Goal: Task Accomplishment & Management: Use online tool/utility

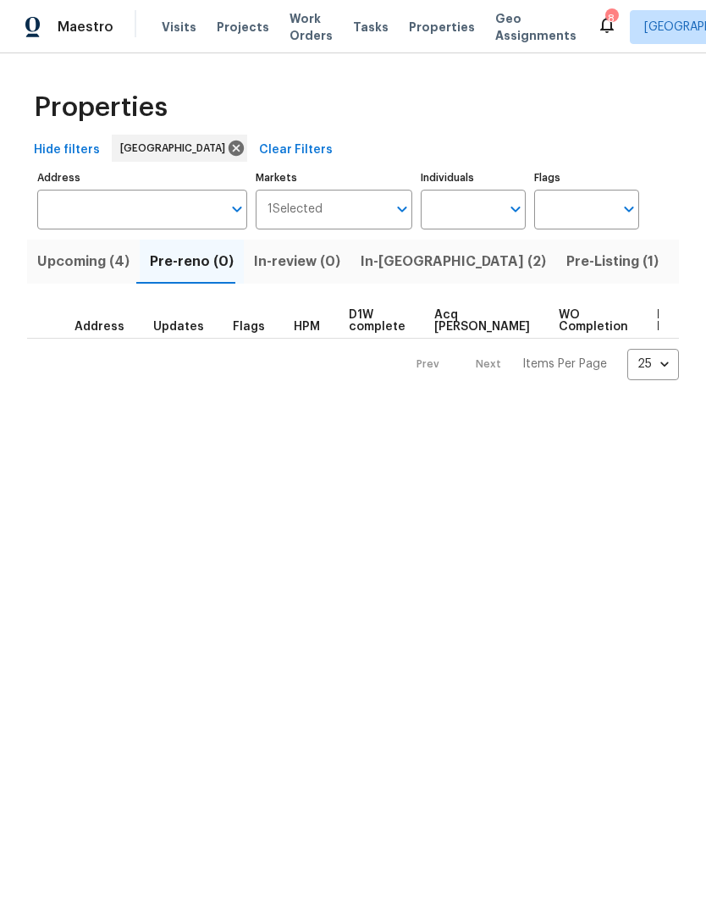
click at [387, 261] on span "In-reno (2)" at bounding box center [453, 262] width 185 height 24
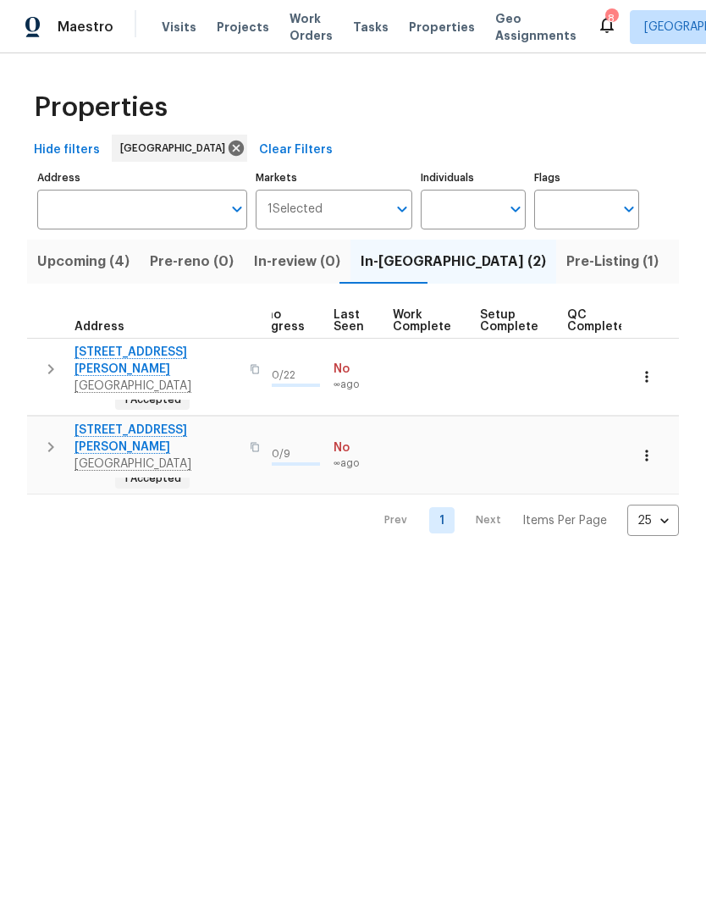
scroll to position [14, 783]
click at [567, 253] on span "Pre-Listing (1)" at bounding box center [613, 262] width 92 height 24
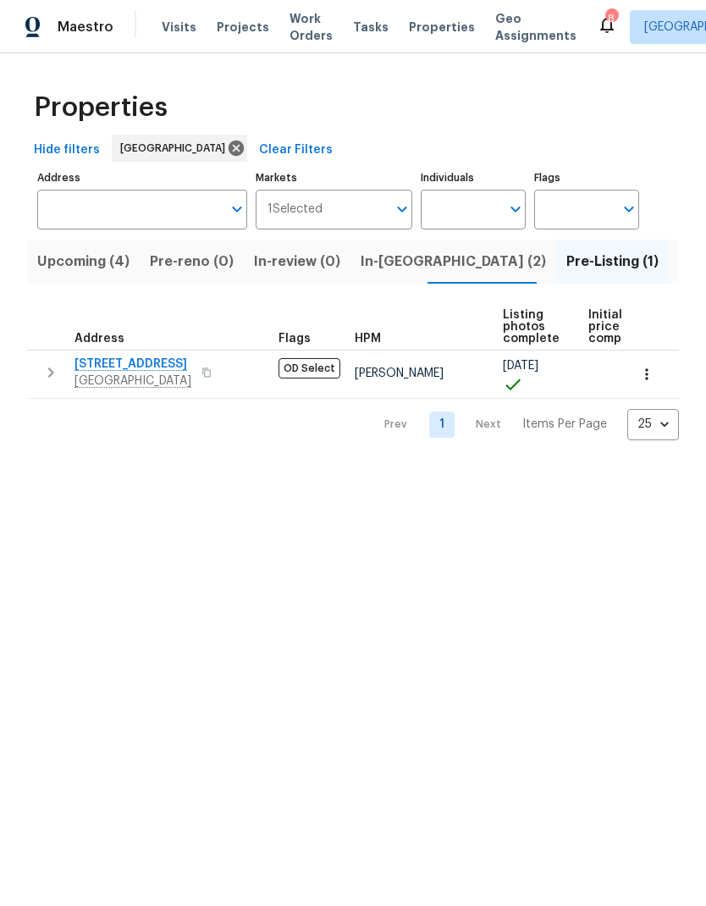
click at [679, 254] on span "Listed (24)" at bounding box center [716, 262] width 74 height 24
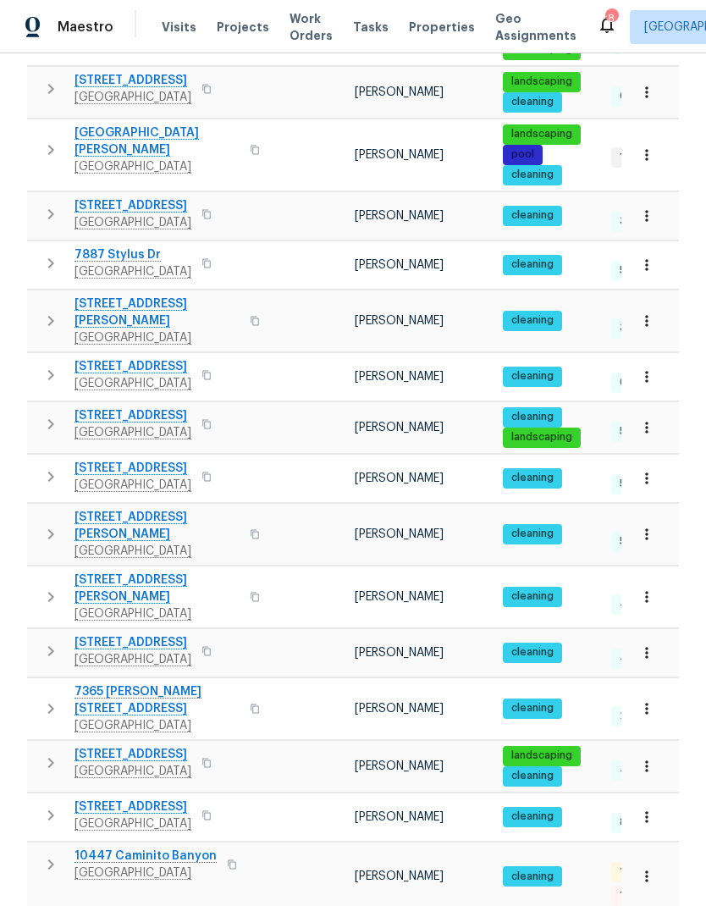
scroll to position [68, 0]
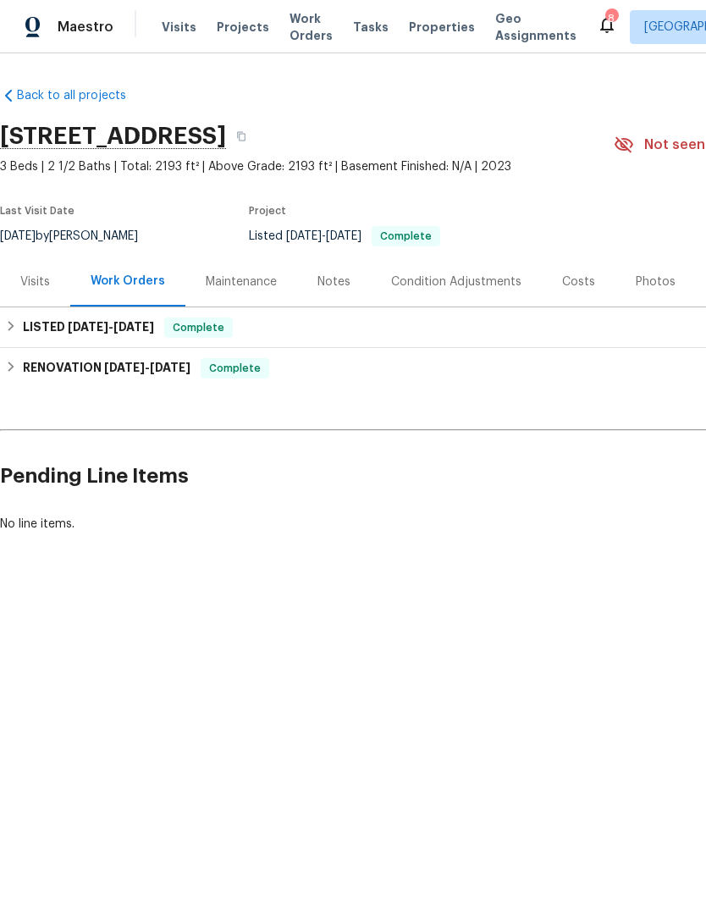
click at [40, 285] on div "Visits" at bounding box center [35, 282] width 30 height 17
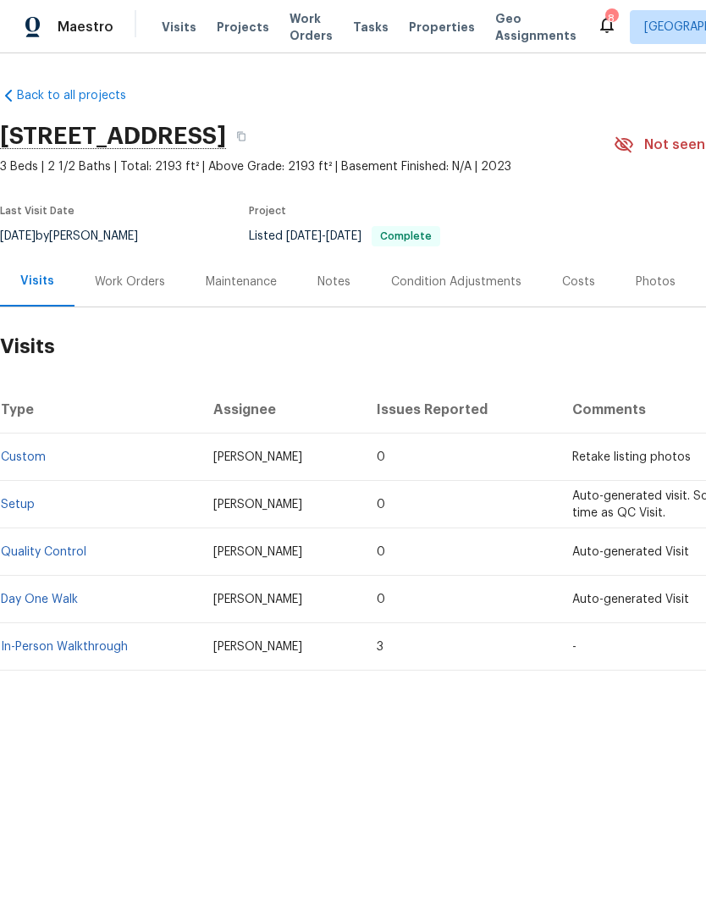
click at [174, 34] on span "Visits" at bounding box center [179, 27] width 35 height 17
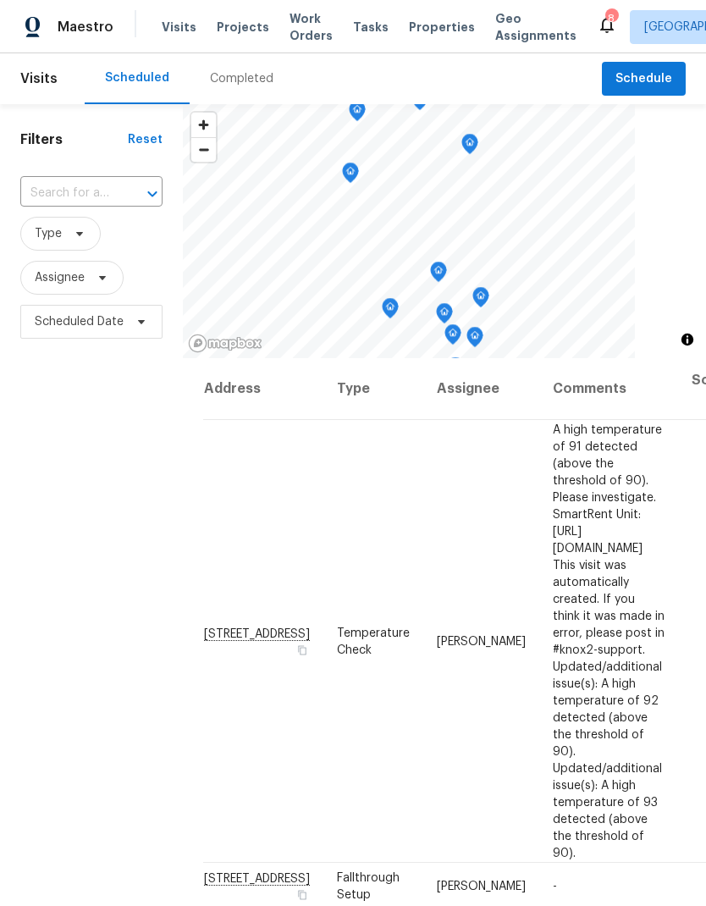
click at [65, 181] on input "text" at bounding box center [67, 193] width 95 height 26
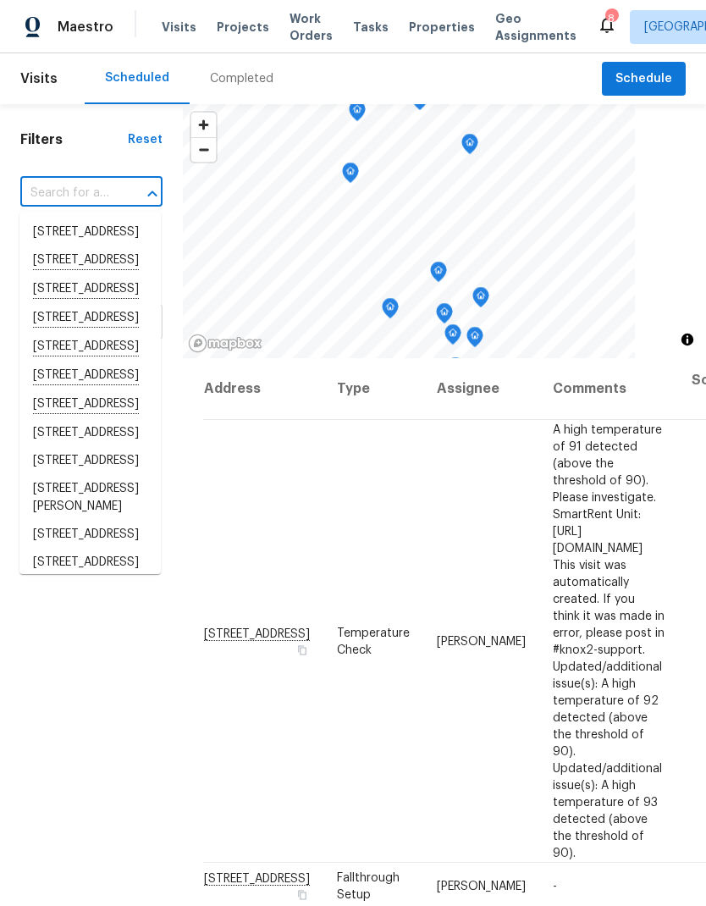
click at [74, 206] on input "text" at bounding box center [67, 193] width 95 height 26
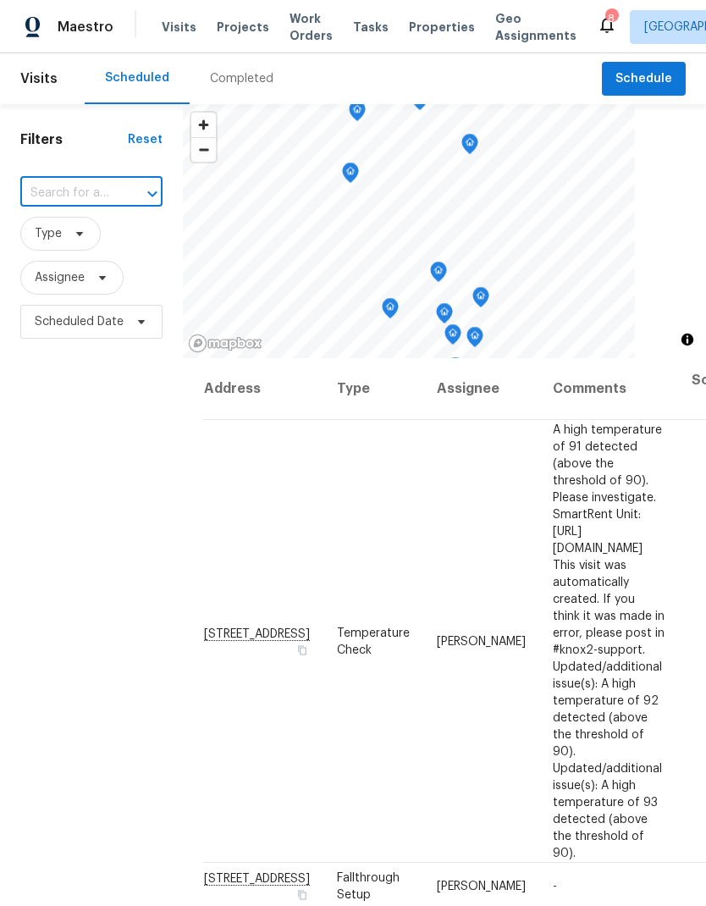
paste input "[STREET_ADDRESS]"
type input "[STREET_ADDRESS]"
click at [52, 246] on li "[STREET_ADDRESS]" at bounding box center [89, 232] width 141 height 28
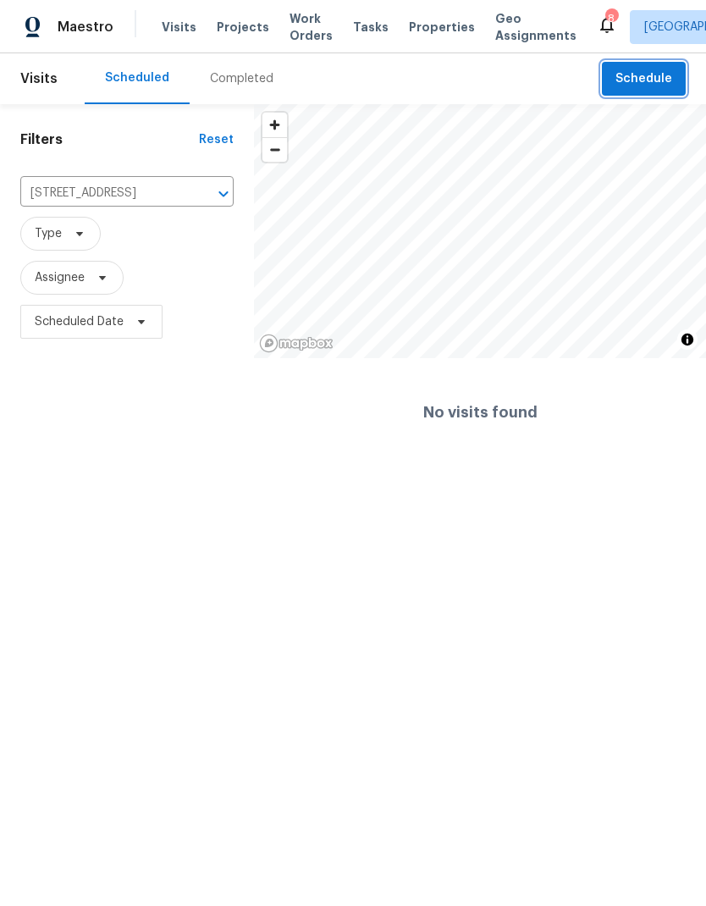
click at [644, 69] on span "Schedule" at bounding box center [644, 79] width 57 height 21
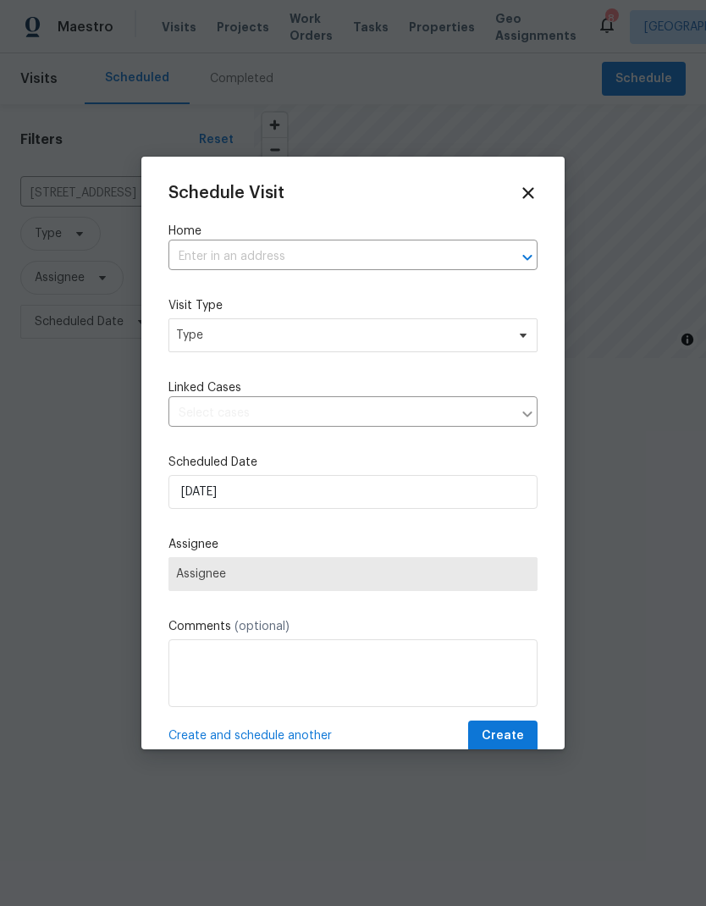
click at [203, 249] on input "text" at bounding box center [330, 257] width 322 height 26
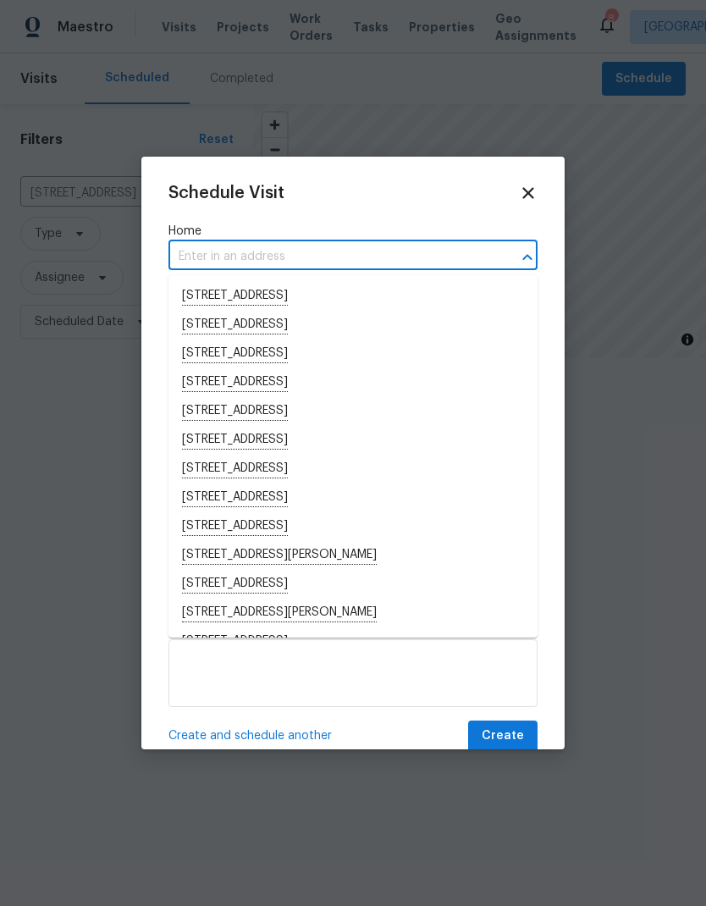
click at [196, 246] on input "text" at bounding box center [330, 257] width 322 height 26
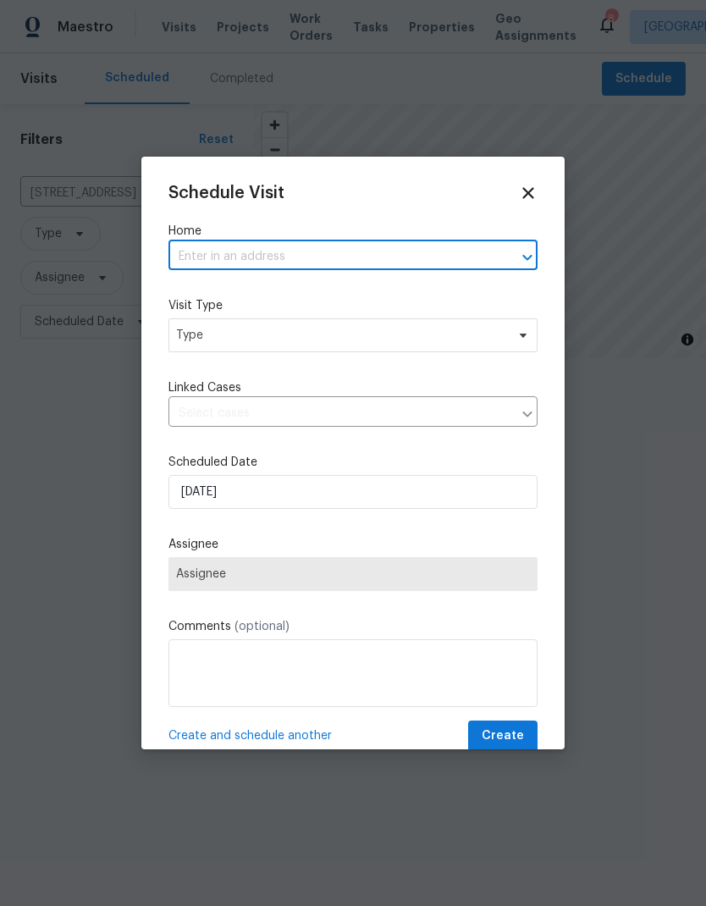
paste input "[STREET_ADDRESS]"
type input "[STREET_ADDRESS]"
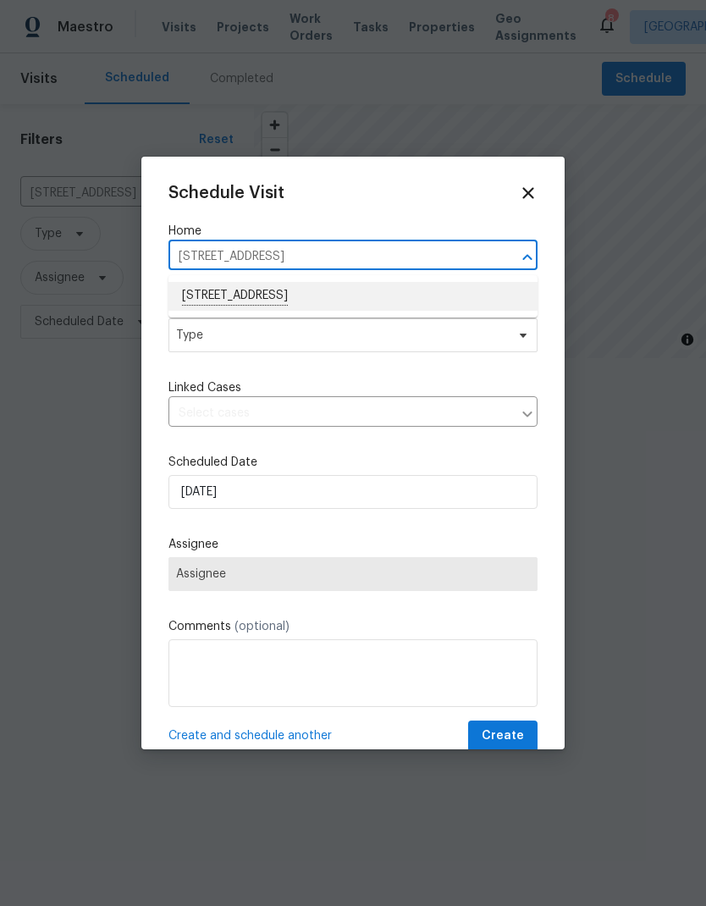
click at [230, 291] on li "[STREET_ADDRESS]" at bounding box center [353, 296] width 369 height 29
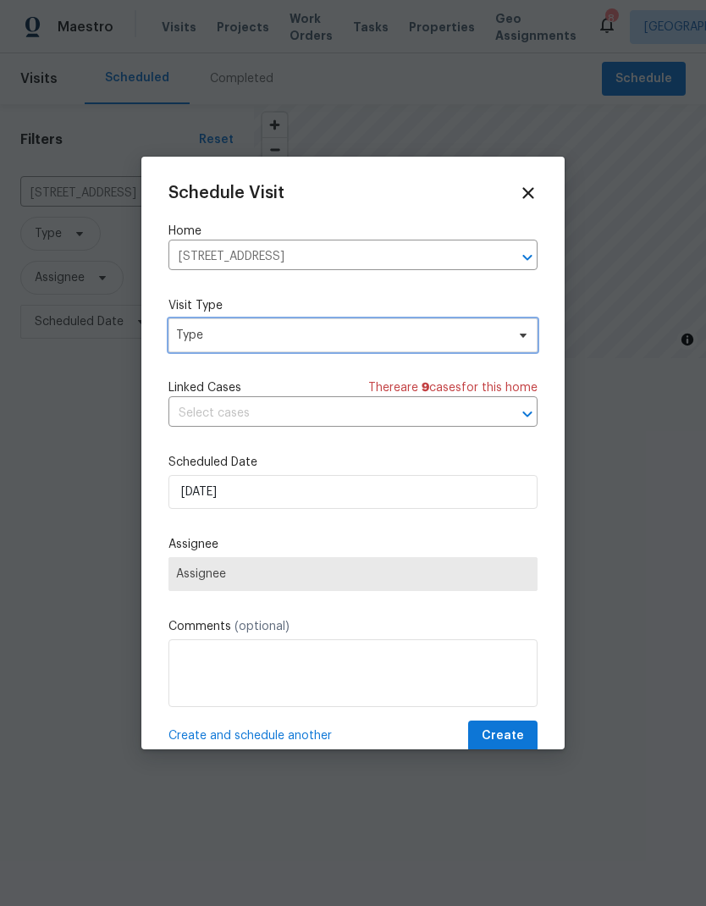
click at [196, 333] on span "Type" at bounding box center [340, 335] width 329 height 17
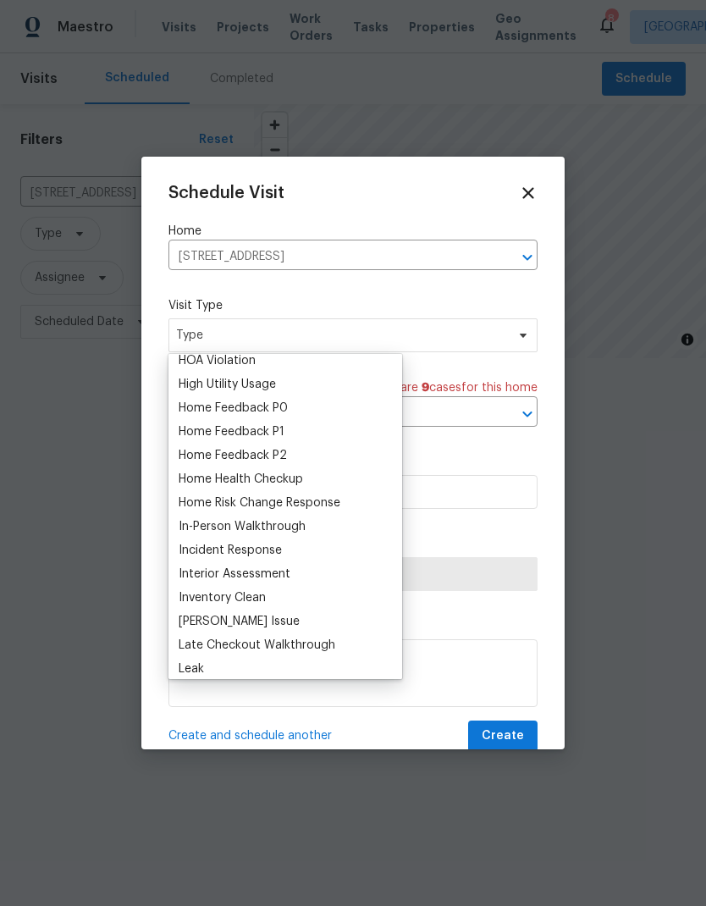
scroll to position [484, 0]
click at [190, 481] on div "Home Health Checkup" at bounding box center [241, 478] width 124 height 17
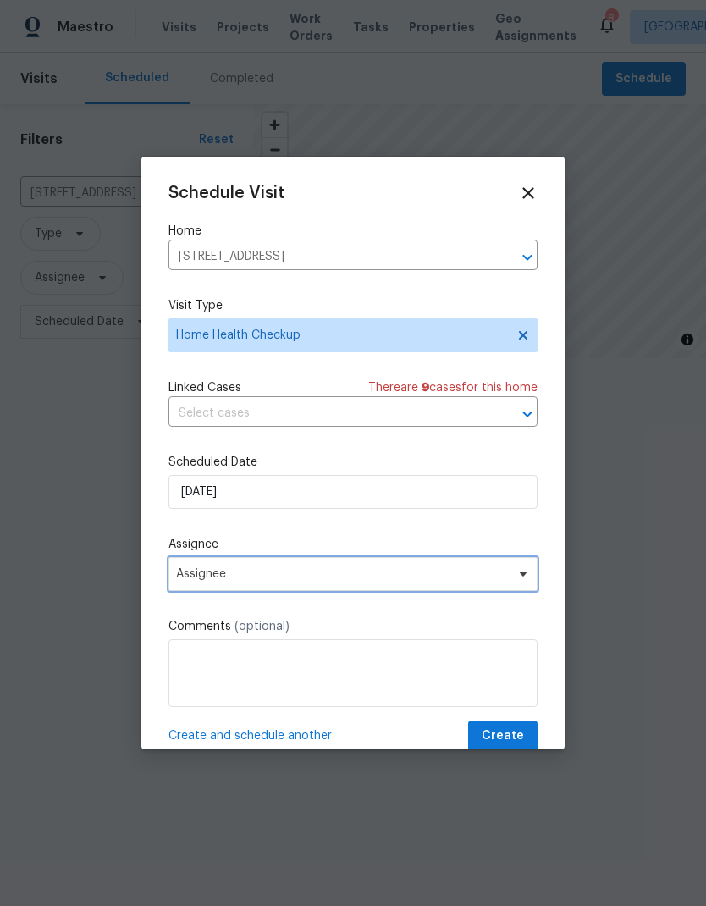
click at [209, 570] on span "Assignee" at bounding box center [353, 574] width 369 height 34
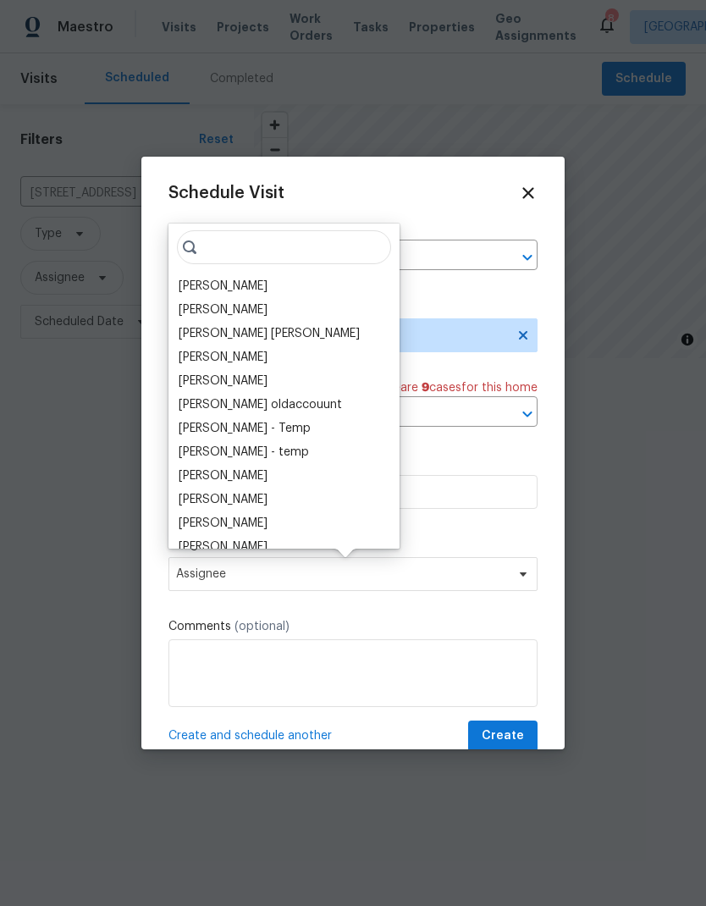
click at [195, 278] on div "[PERSON_NAME]" at bounding box center [223, 286] width 89 height 17
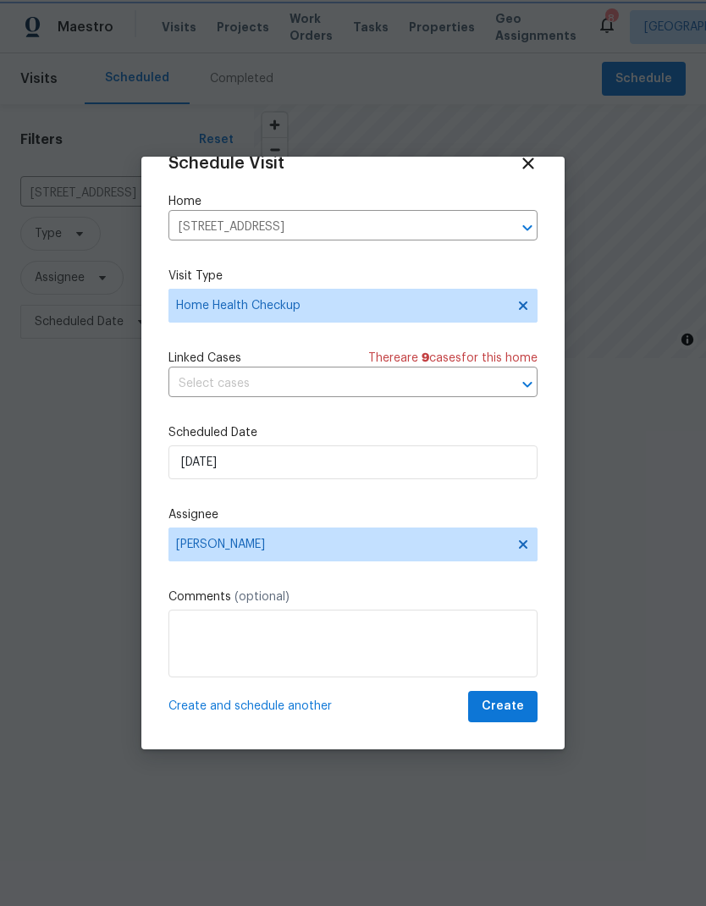
scroll to position [33, 0]
click at [501, 699] on span "Create" at bounding box center [503, 706] width 42 height 21
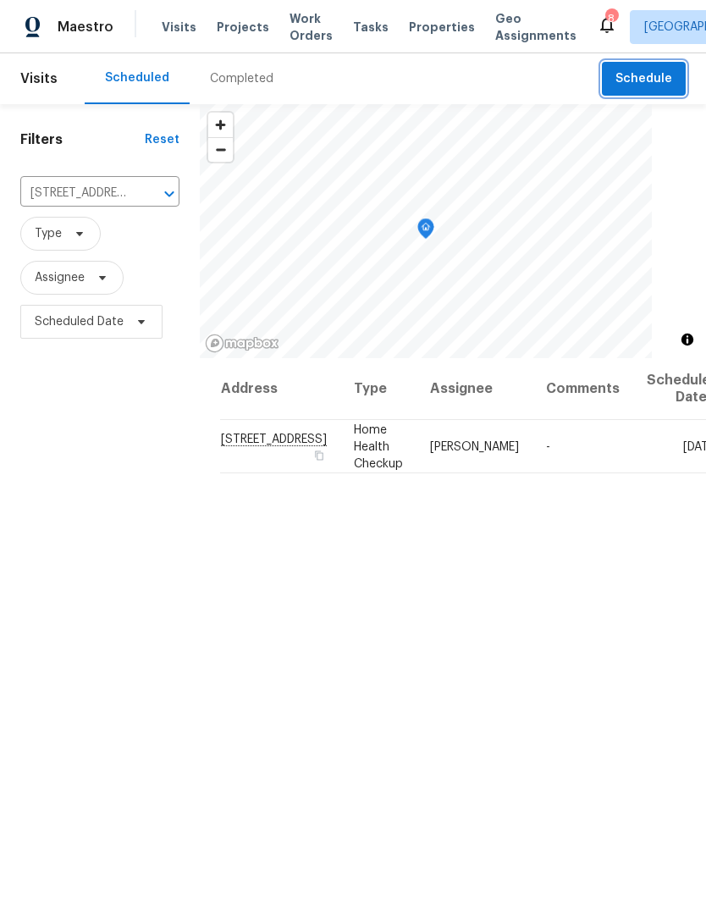
scroll to position [0, 0]
click at [139, 196] on icon "Clear" at bounding box center [147, 193] width 17 height 17
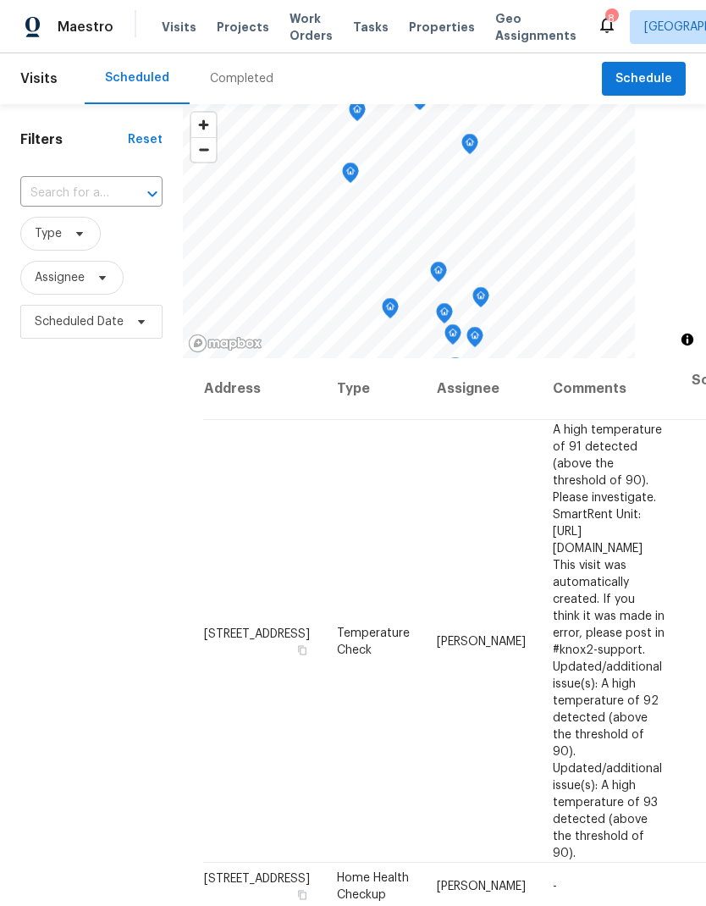
click at [68, 194] on input "text" at bounding box center [67, 193] width 95 height 26
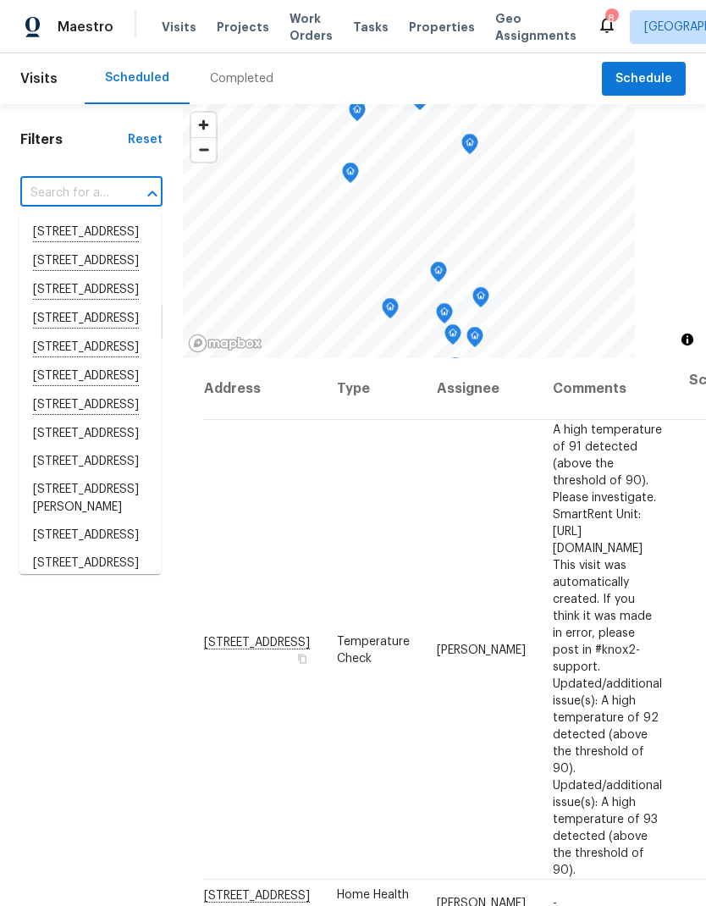
click at [56, 193] on input "text" at bounding box center [67, 193] width 95 height 26
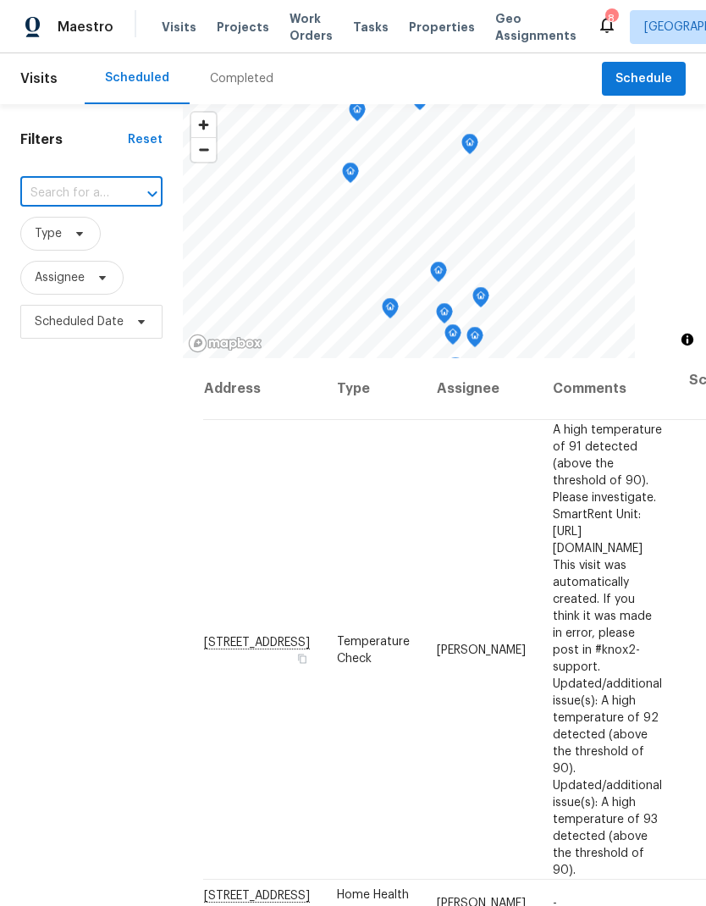
paste input "[STREET_ADDRESS]"
type input "[STREET_ADDRESS]"
click at [69, 246] on li "[STREET_ADDRESS]" at bounding box center [89, 232] width 141 height 28
